Goal: Transaction & Acquisition: Purchase product/service

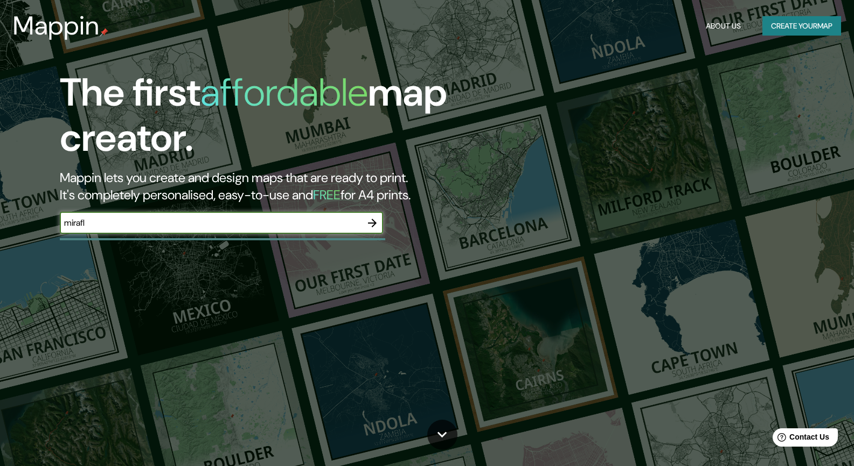
type input "miraflores lima [GEOGRAPHIC_DATA]"
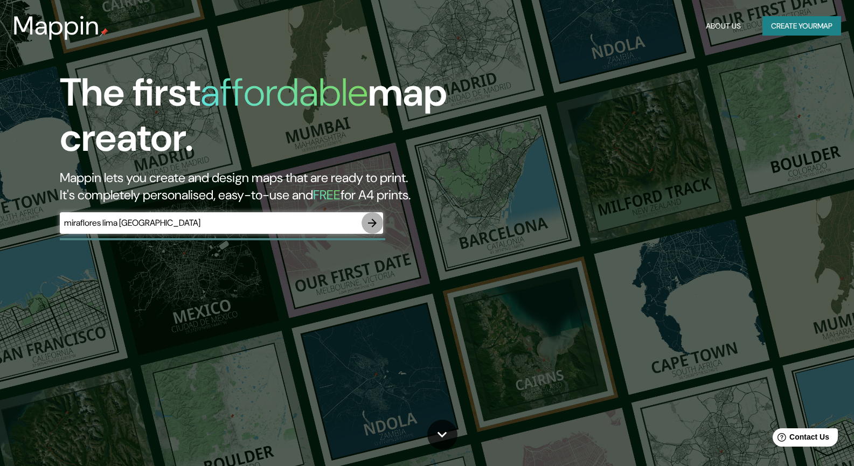
click at [373, 222] on icon "button" at bounding box center [372, 223] width 9 height 9
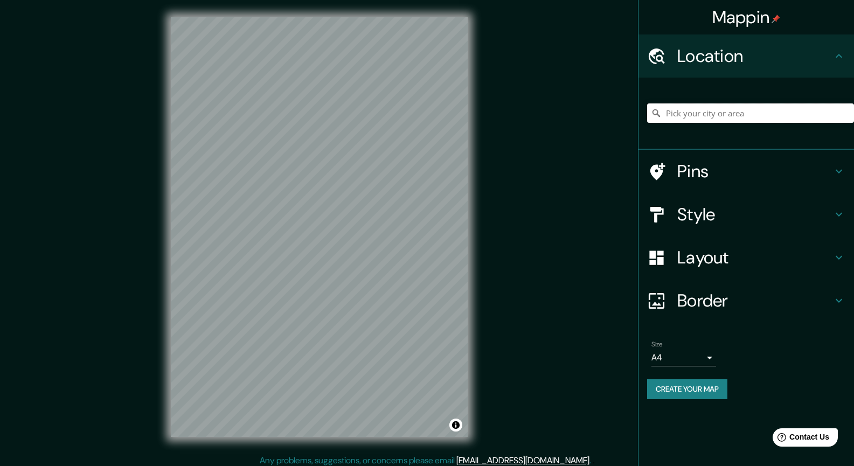
click at [744, 109] on input "Pick your city or area" at bounding box center [750, 112] width 207 height 19
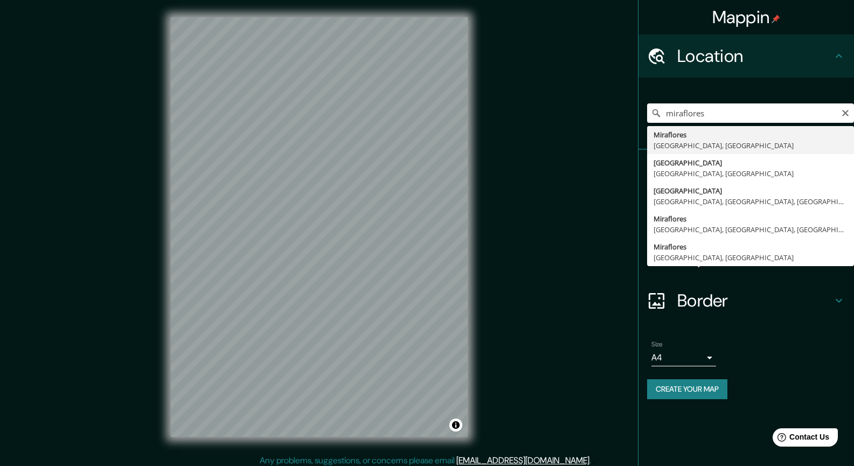
type input "[GEOGRAPHIC_DATA], [GEOGRAPHIC_DATA], [GEOGRAPHIC_DATA]"
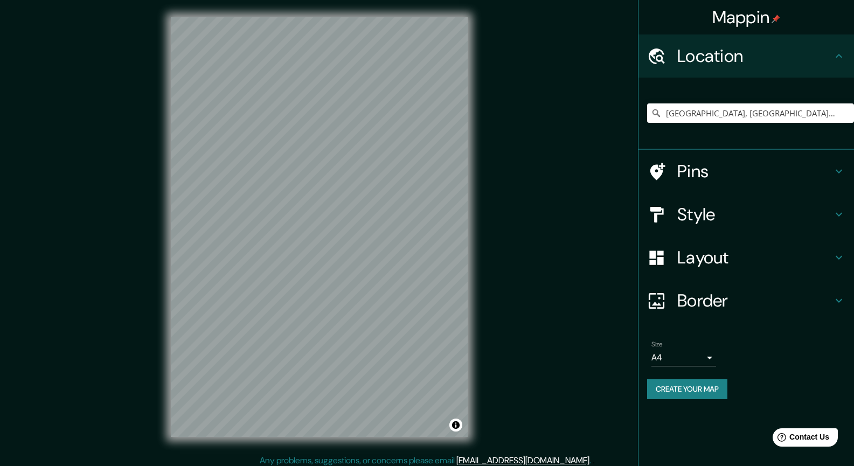
click at [689, 219] on h4 "Style" at bounding box center [754, 215] width 155 height 22
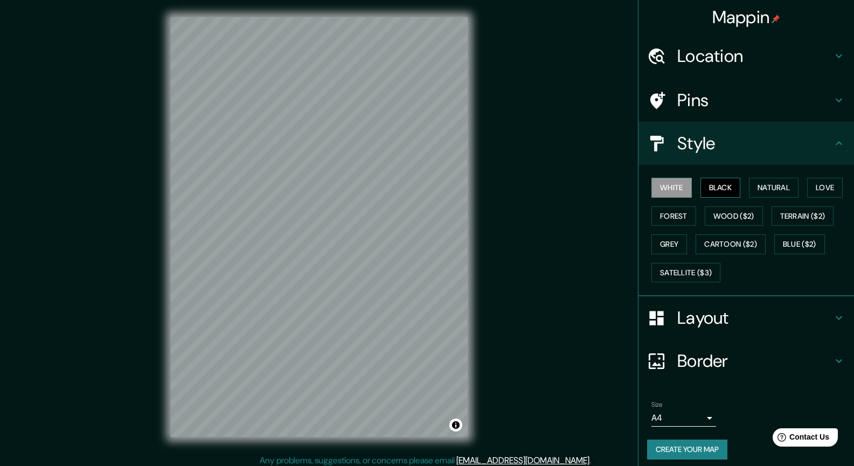
click at [701, 186] on button "Black" at bounding box center [720, 188] width 40 height 20
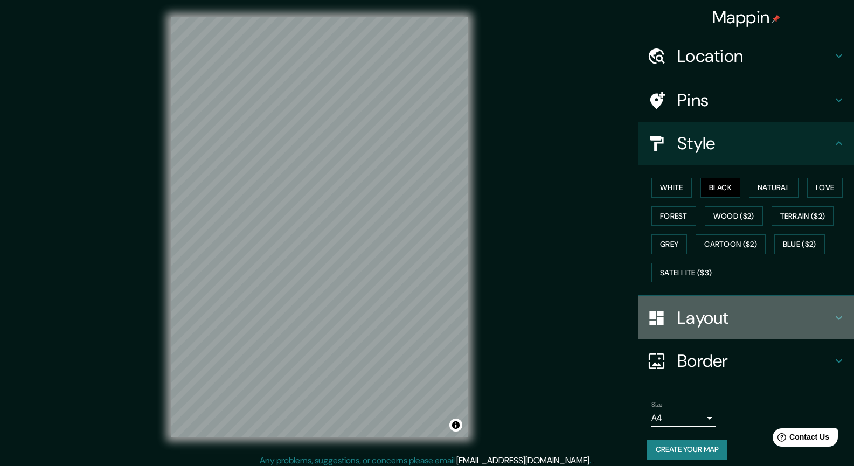
click at [667, 315] on div at bounding box center [662, 318] width 30 height 19
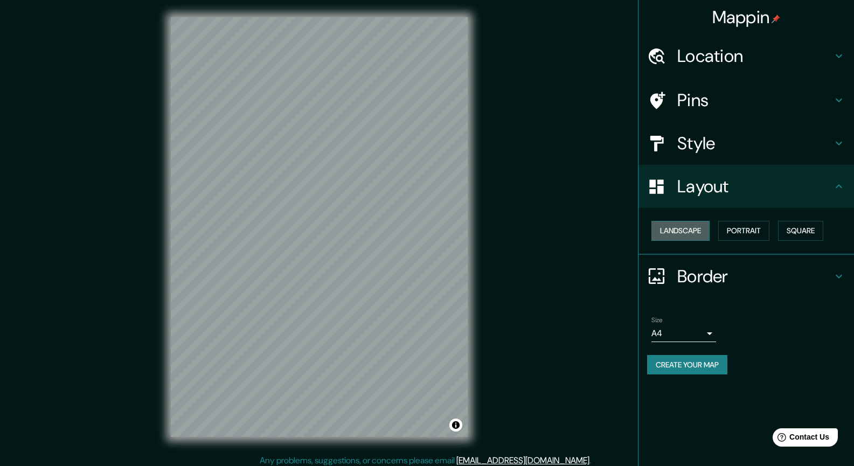
click at [696, 232] on button "Landscape" at bounding box center [680, 231] width 58 height 20
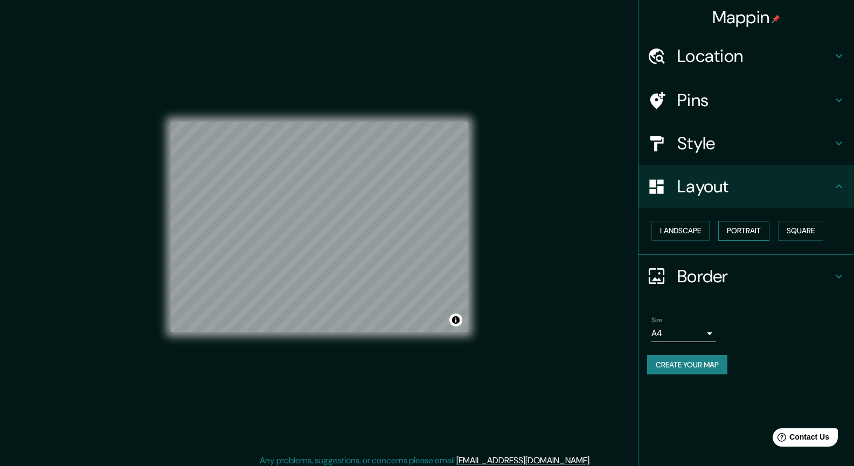
click at [756, 233] on button "Portrait" at bounding box center [743, 231] width 51 height 20
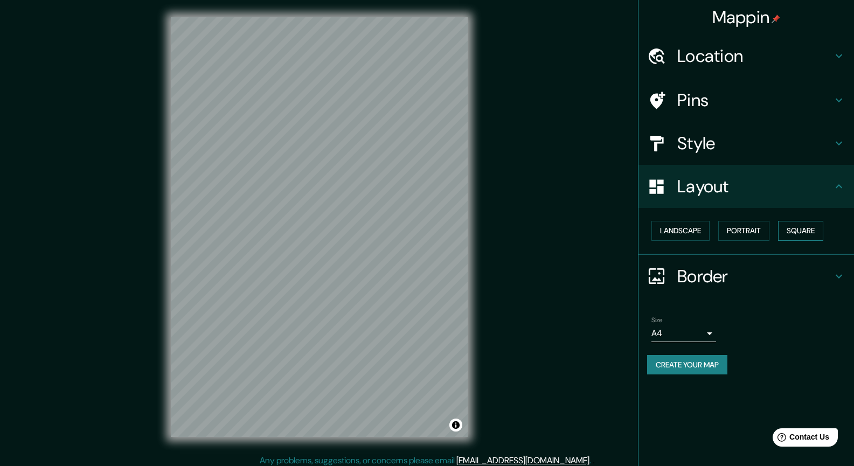
click at [805, 232] on button "Square" at bounding box center [800, 231] width 45 height 20
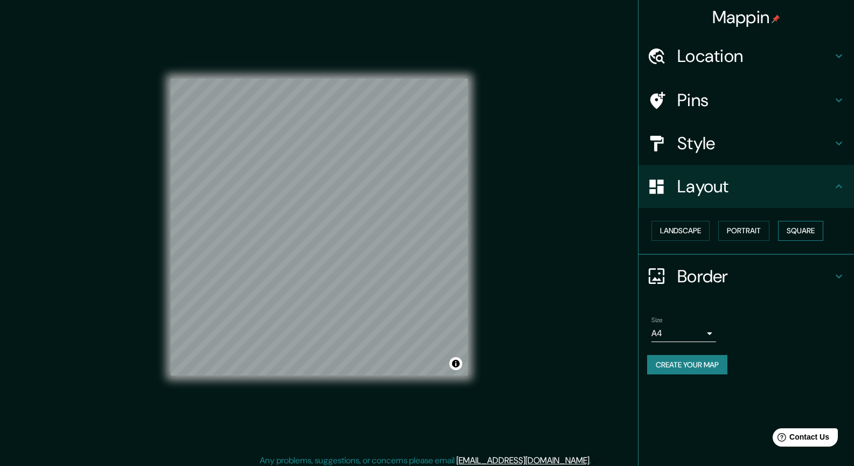
click at [805, 232] on button "Square" at bounding box center [800, 231] width 45 height 20
click at [753, 234] on button "Portrait" at bounding box center [743, 231] width 51 height 20
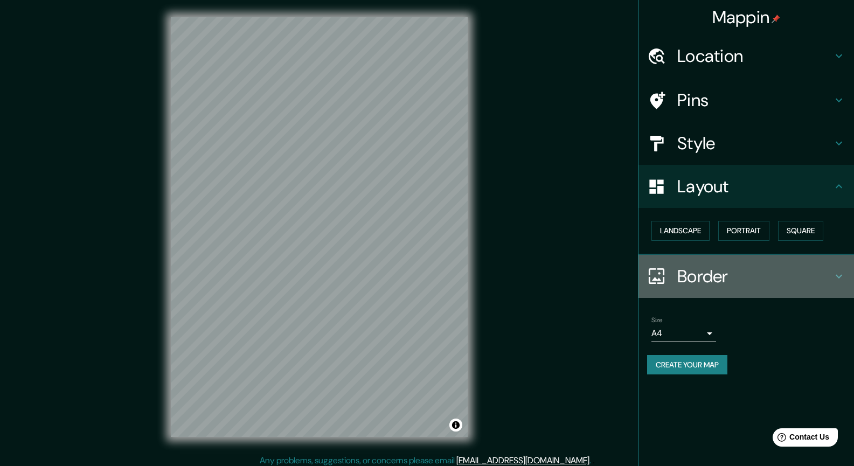
click at [720, 287] on div "Border" at bounding box center [745, 276] width 215 height 43
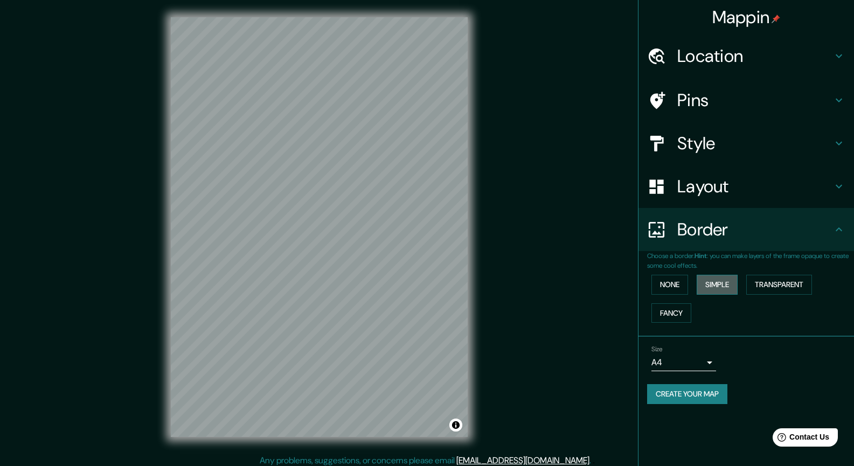
click at [717, 282] on button "Simple" at bounding box center [716, 285] width 41 height 20
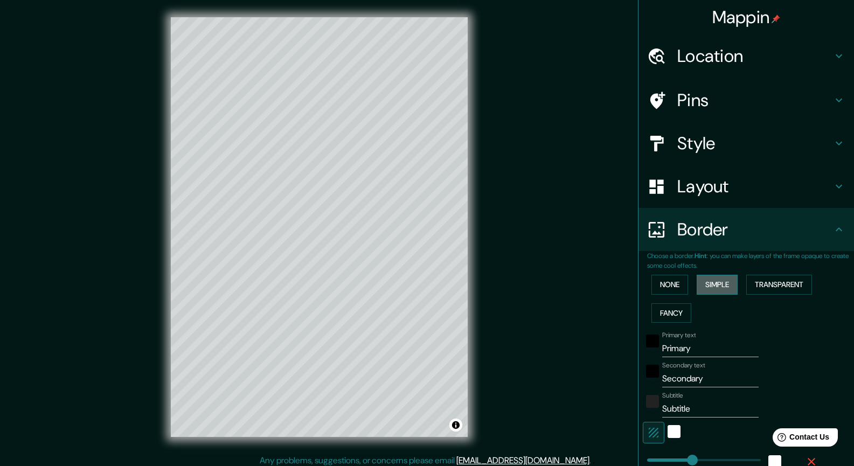
click at [717, 282] on button "Simple" at bounding box center [716, 285] width 41 height 20
type input "220"
type input "44"
click at [669, 278] on button "None" at bounding box center [669, 285] width 37 height 20
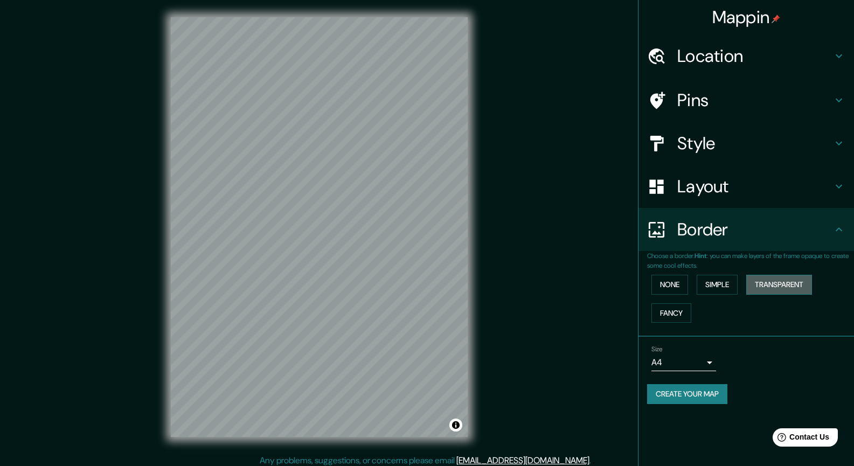
click at [791, 281] on button "Transparent" at bounding box center [779, 285] width 66 height 20
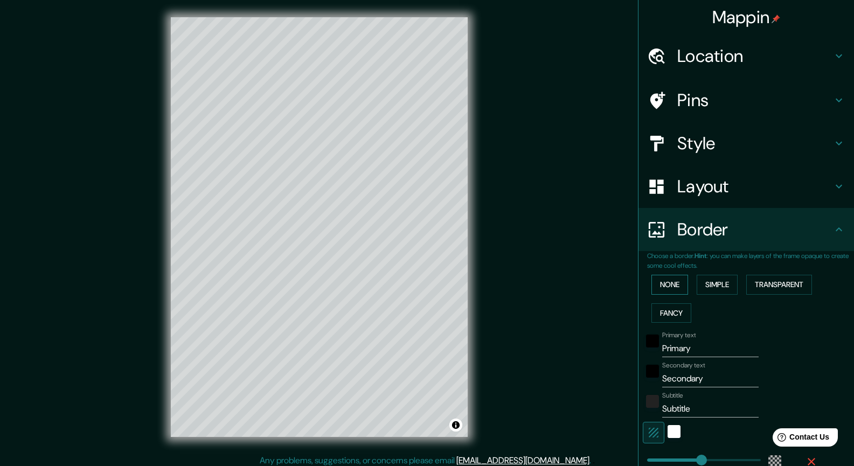
click at [670, 284] on button "None" at bounding box center [669, 285] width 37 height 20
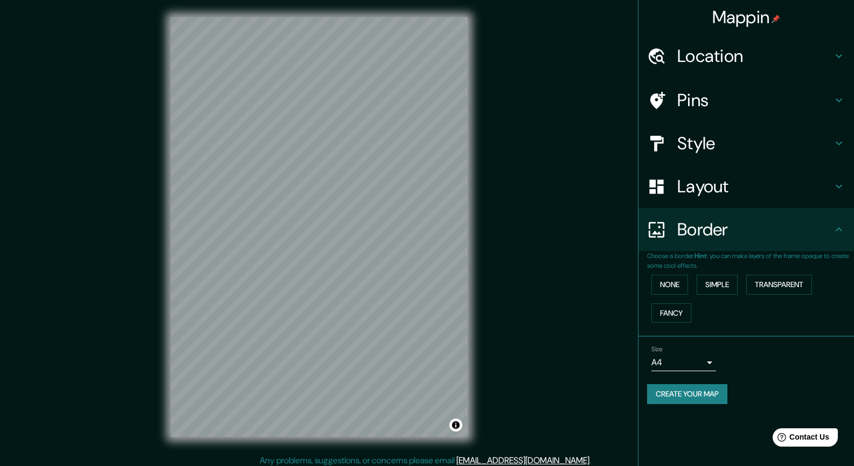
click at [691, 149] on h4 "Style" at bounding box center [754, 143] width 155 height 22
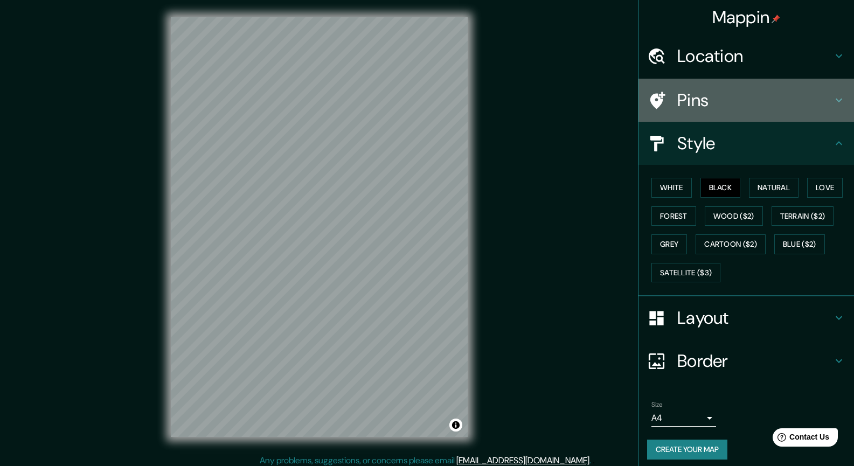
click at [719, 102] on h4 "Pins" at bounding box center [754, 100] width 155 height 22
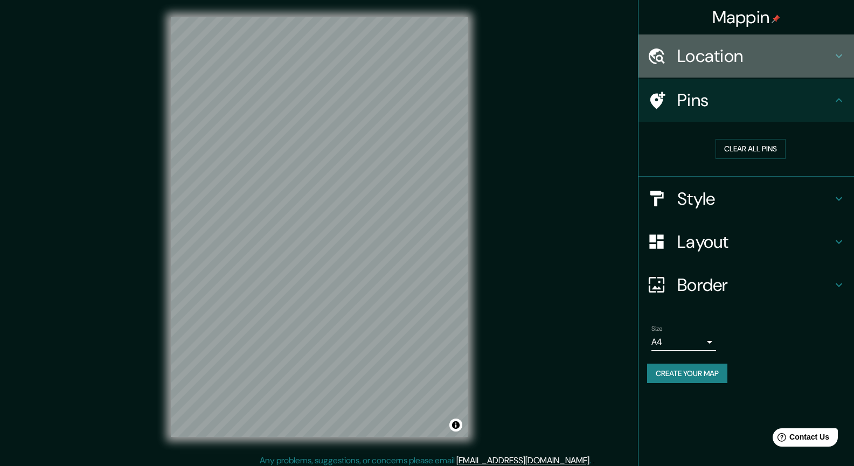
click at [726, 62] on h4 "Location" at bounding box center [754, 56] width 155 height 22
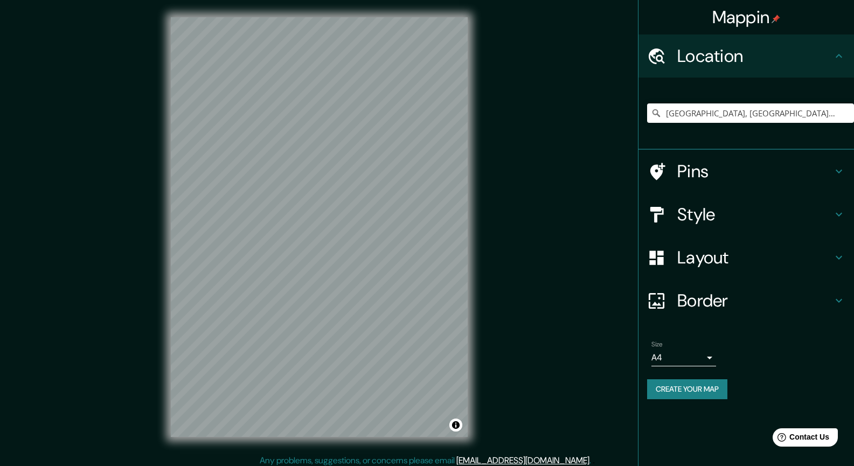
drag, startPoint x: 489, startPoint y: 251, endPoint x: 533, endPoint y: 193, distance: 73.1
click at [533, 193] on div "Mappin Location [GEOGRAPHIC_DATA], [GEOGRAPHIC_DATA], [GEOGRAPHIC_DATA] Pins St…" at bounding box center [427, 235] width 854 height 471
click at [792, 109] on input "[GEOGRAPHIC_DATA], [GEOGRAPHIC_DATA], [GEOGRAPHIC_DATA]" at bounding box center [750, 112] width 207 height 19
drag, startPoint x: 792, startPoint y: 109, endPoint x: 619, endPoint y: 115, distance: 172.9
click at [619, 115] on div "Mappin Location [GEOGRAPHIC_DATA], [GEOGRAPHIC_DATA], [GEOGRAPHIC_DATA] Pins St…" at bounding box center [427, 235] width 854 height 471
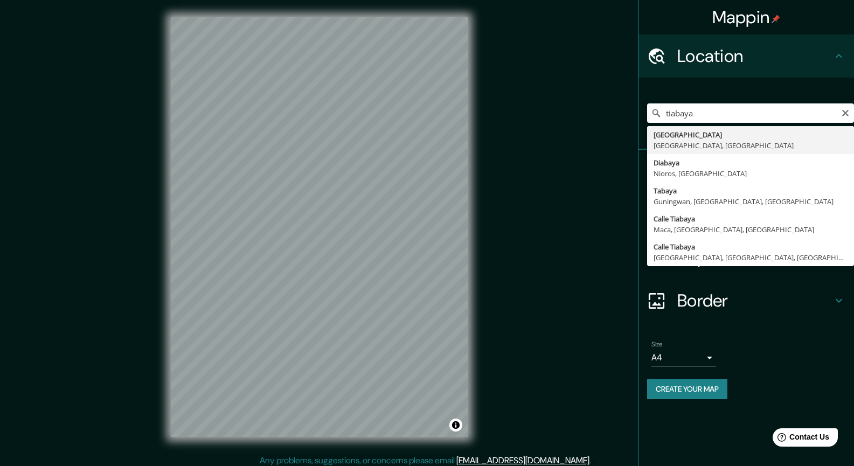
type input "[GEOGRAPHIC_DATA], [GEOGRAPHIC_DATA], [GEOGRAPHIC_DATA]"
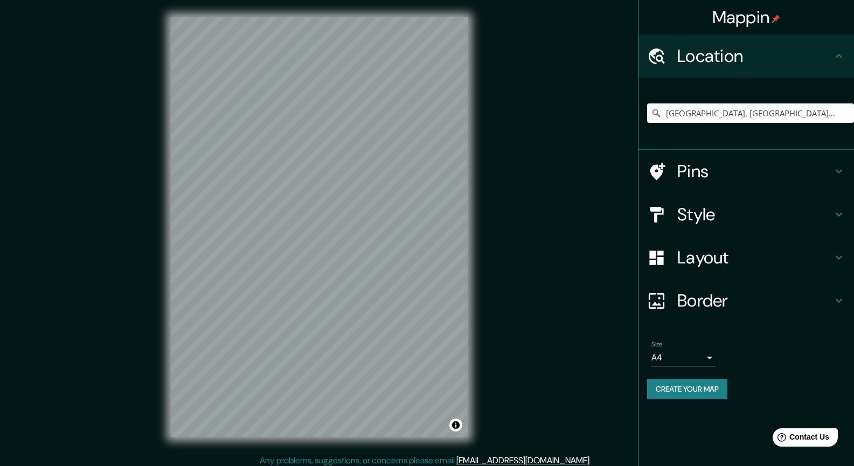
scroll to position [1, 0]
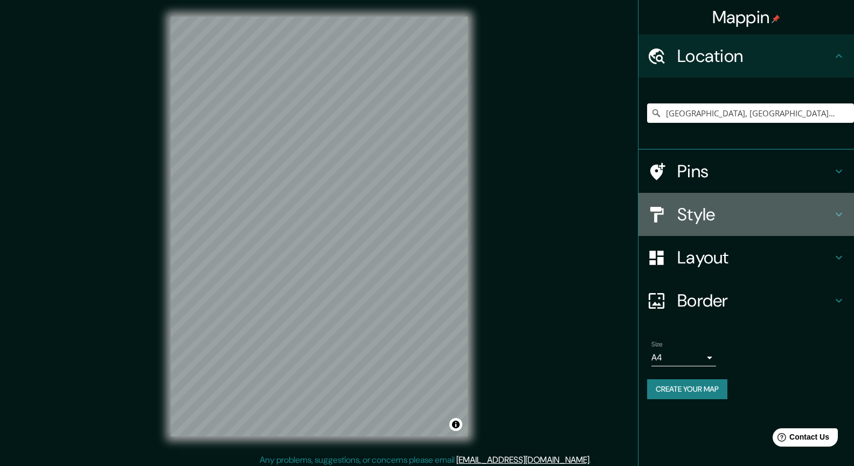
click at [725, 217] on h4 "Style" at bounding box center [754, 215] width 155 height 22
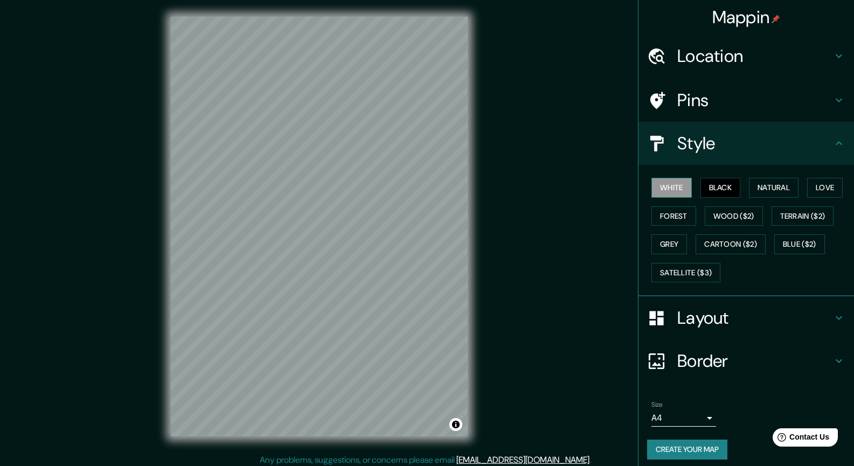
click at [655, 185] on button "White" at bounding box center [671, 188] width 40 height 20
click at [719, 179] on button "Black" at bounding box center [720, 188] width 40 height 20
